Goal: Task Accomplishment & Management: Use online tool/utility

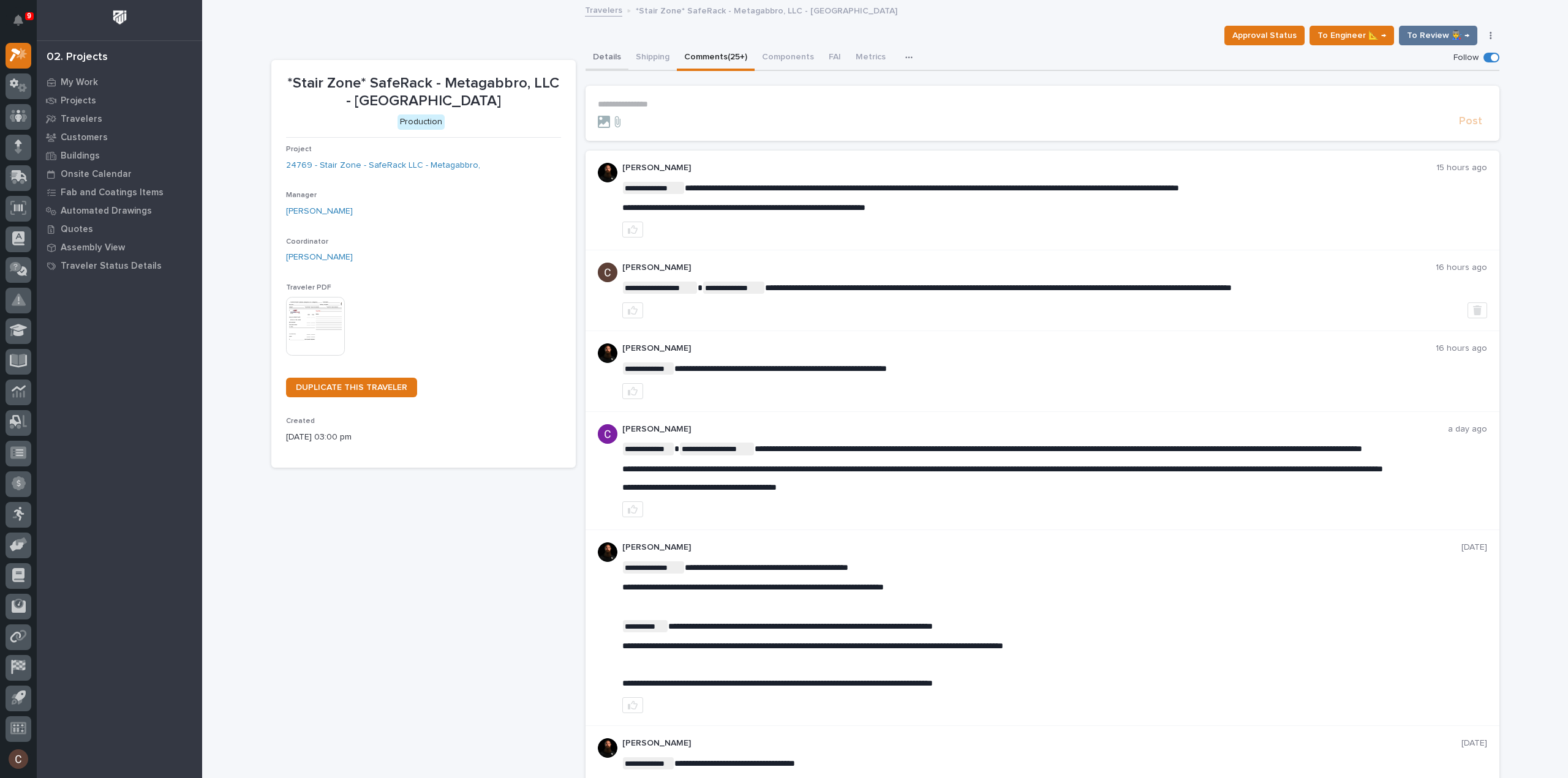
click at [605, 50] on button "Details" at bounding box center [607, 58] width 43 height 26
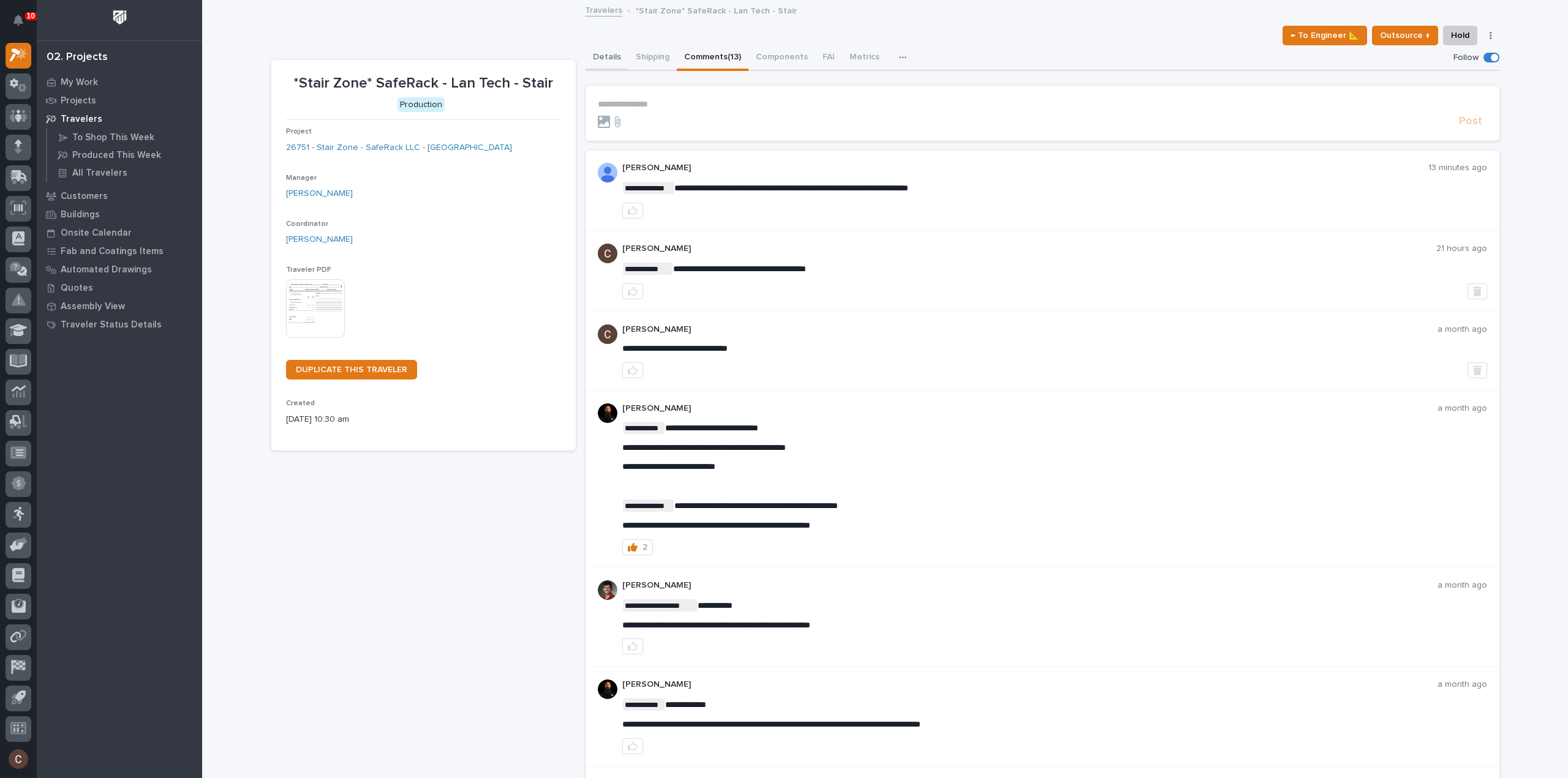
click at [590, 52] on button "Details" at bounding box center [607, 58] width 43 height 26
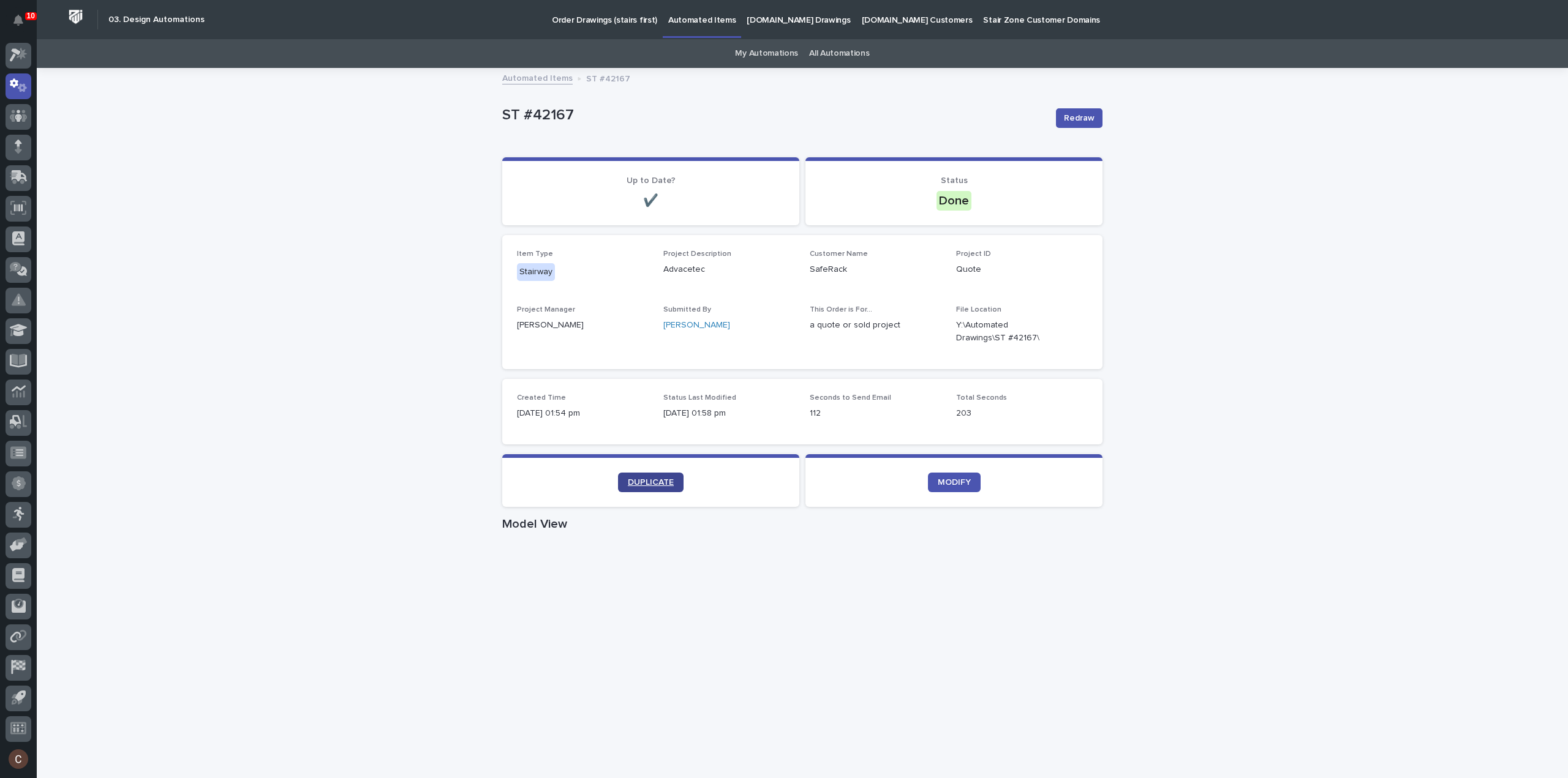
click at [653, 481] on span "DUPLICATE" at bounding box center [650, 482] width 46 height 9
click at [665, 485] on span "DUPLICATE" at bounding box center [650, 482] width 46 height 9
click at [645, 483] on span "DUPLICATE" at bounding box center [650, 482] width 46 height 9
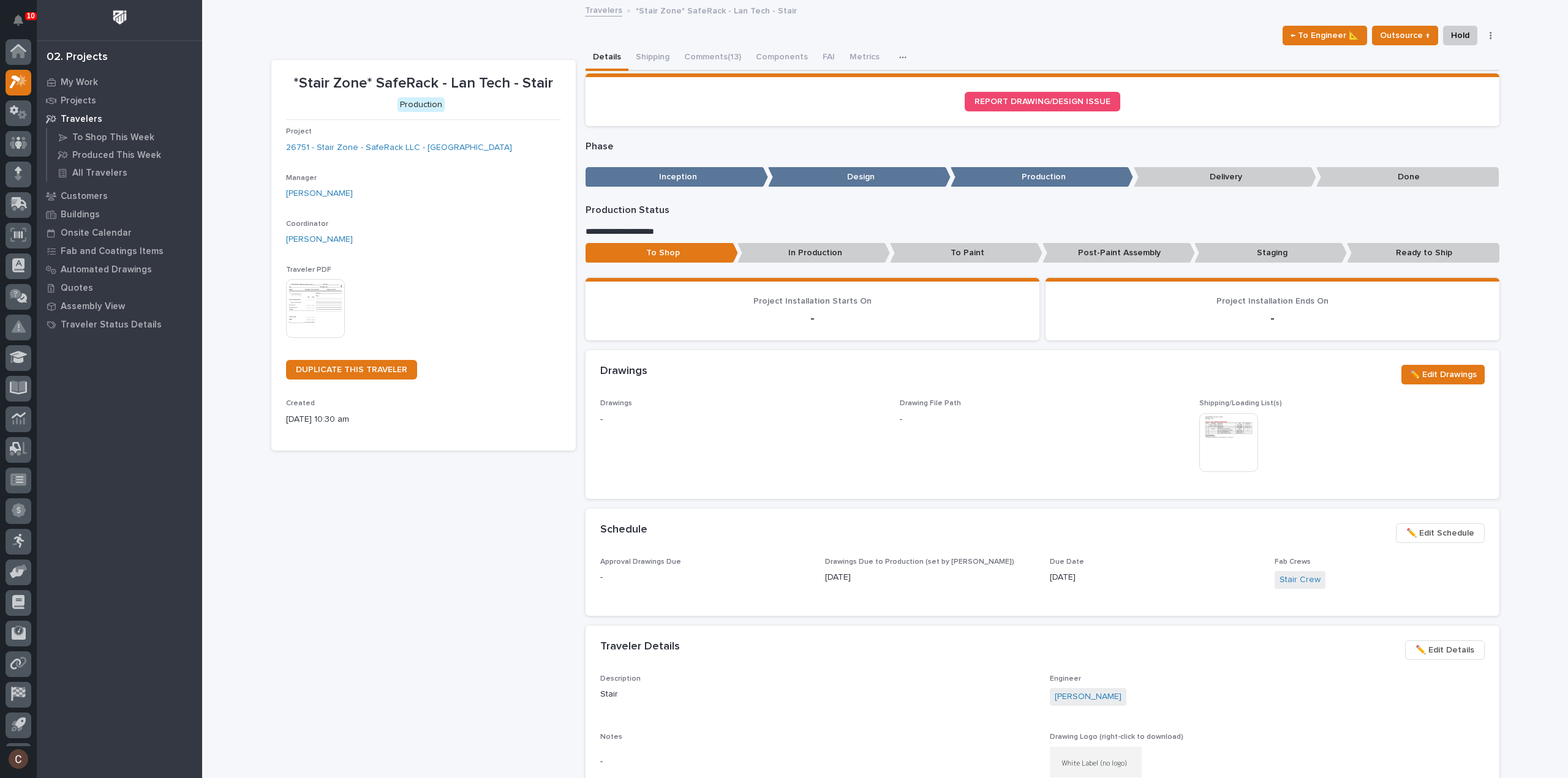
scroll to position [27, 0]
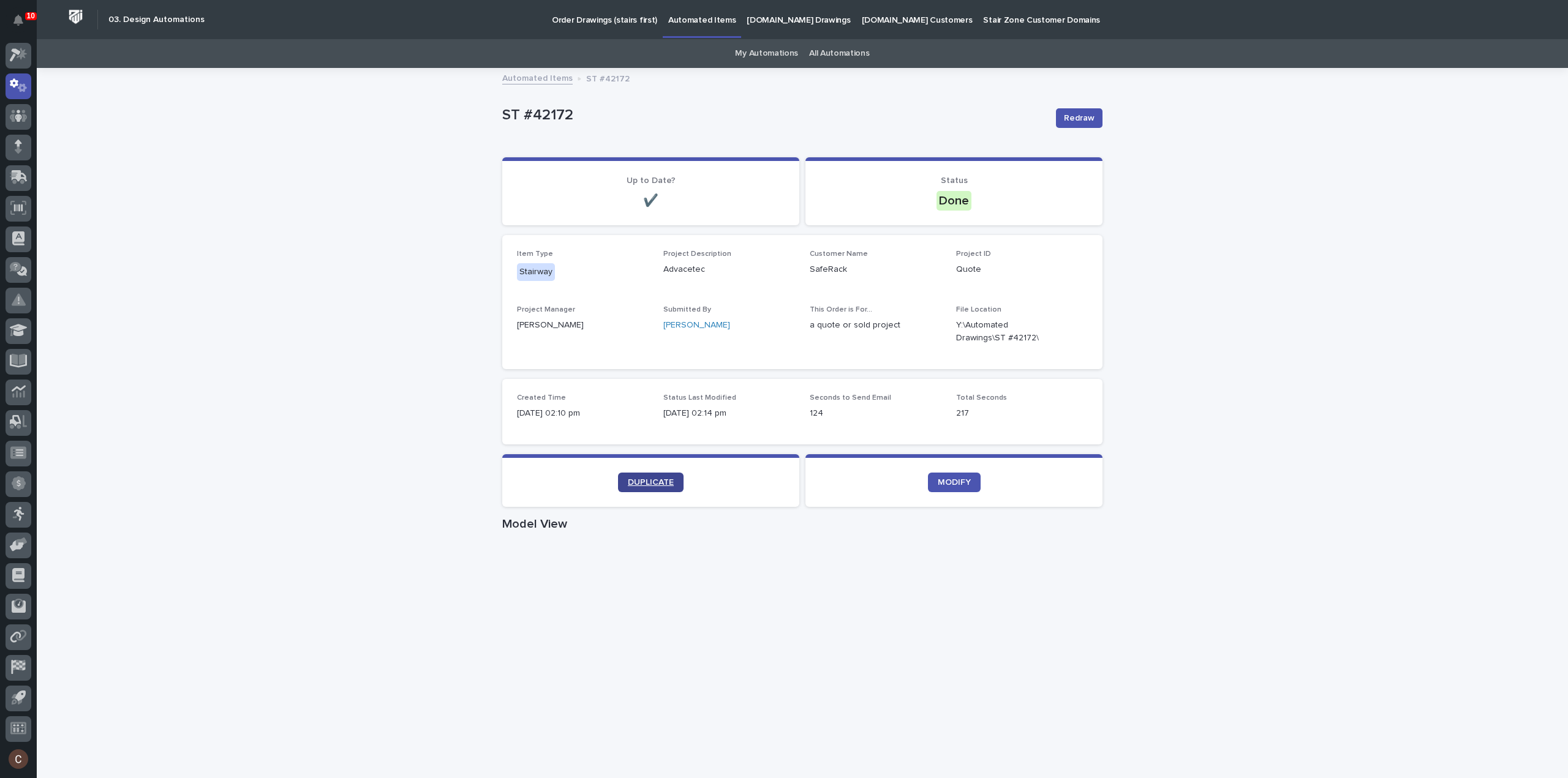
click at [664, 480] on span "DUPLICATE" at bounding box center [650, 482] width 46 height 9
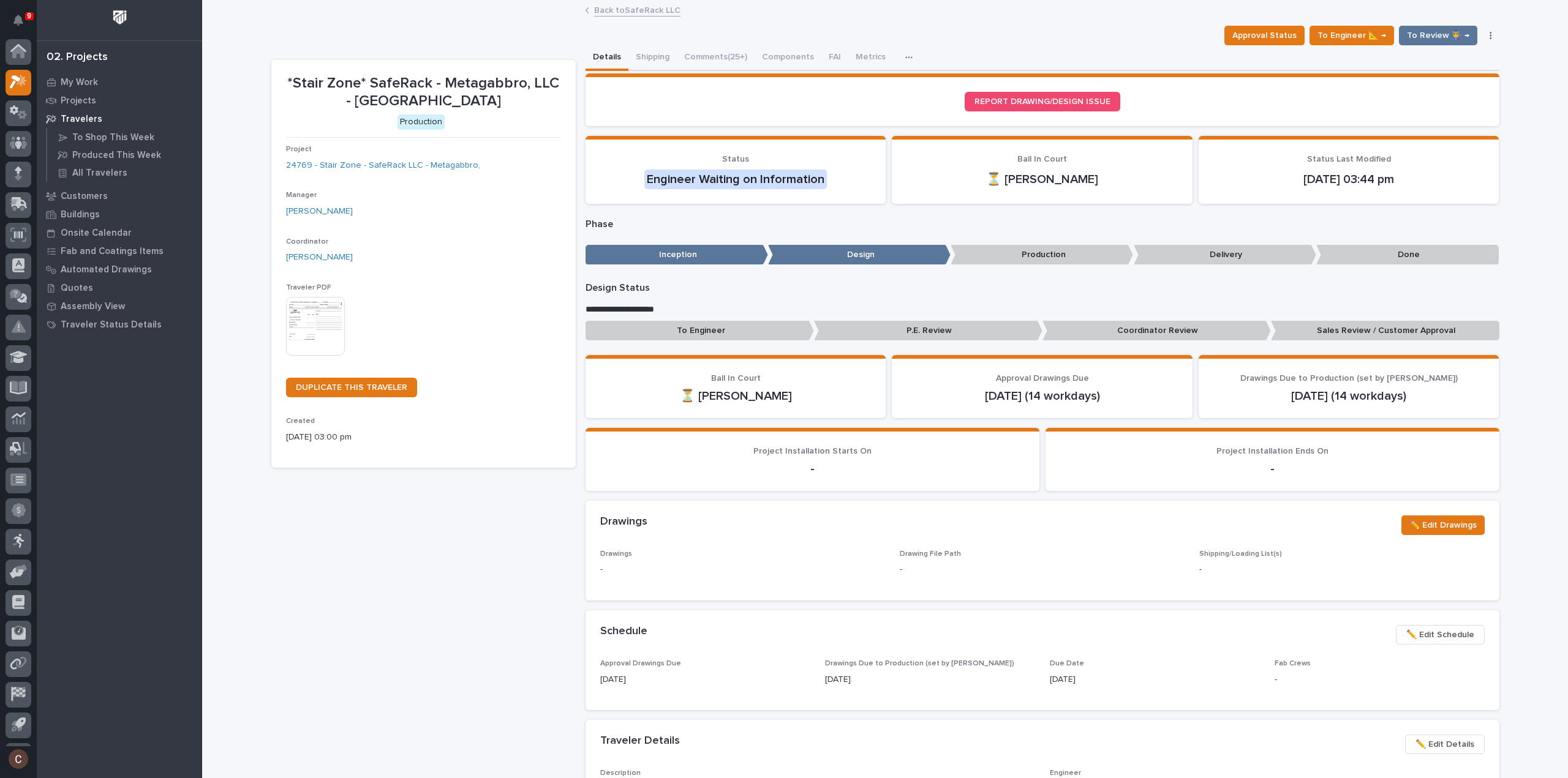
scroll to position [27, 0]
